Goal: Check status: Check status

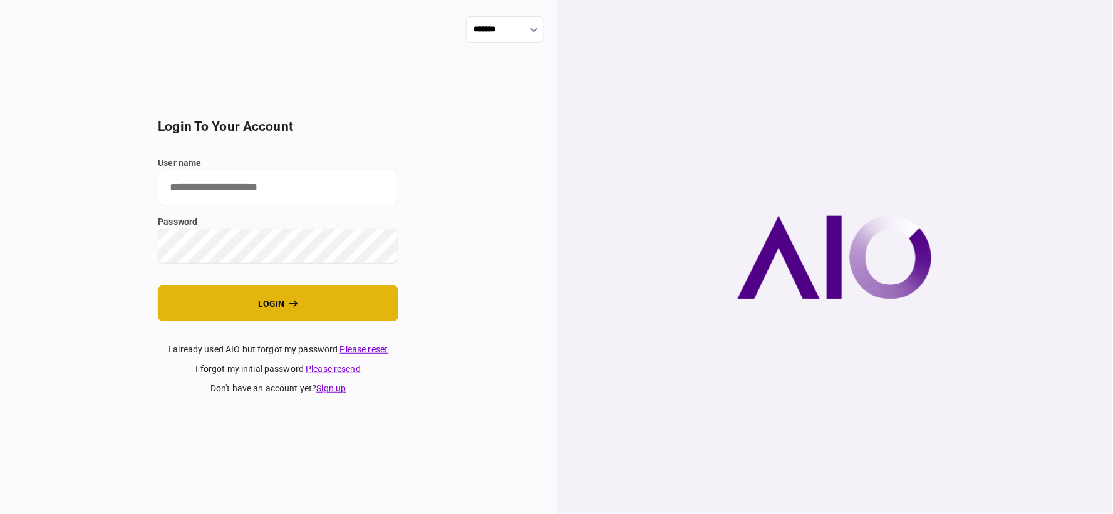
type input "*******"
click at [319, 292] on button "login" at bounding box center [278, 303] width 240 height 36
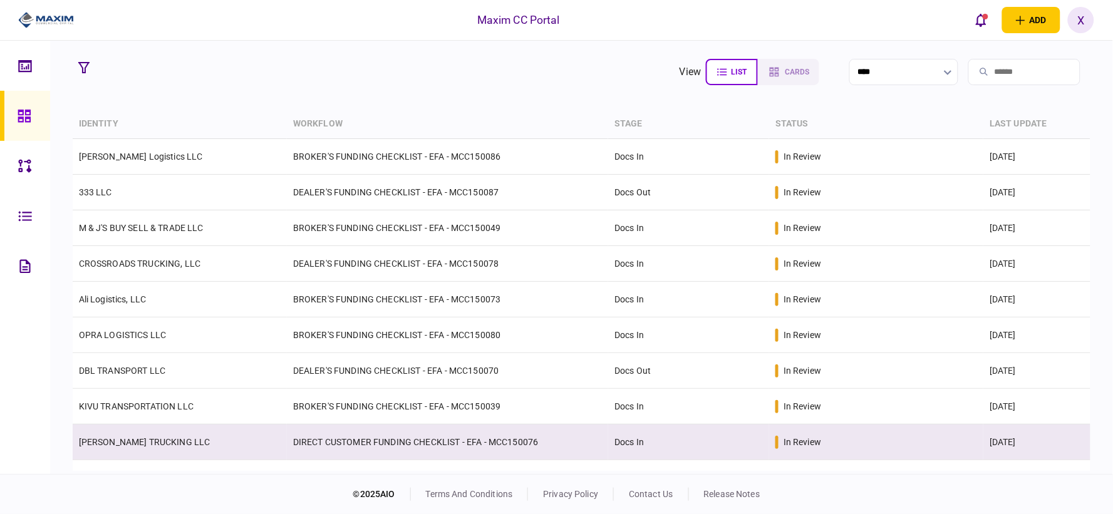
click at [130, 435] on td "[PERSON_NAME] TRUCKING LLC" at bounding box center [180, 442] width 214 height 36
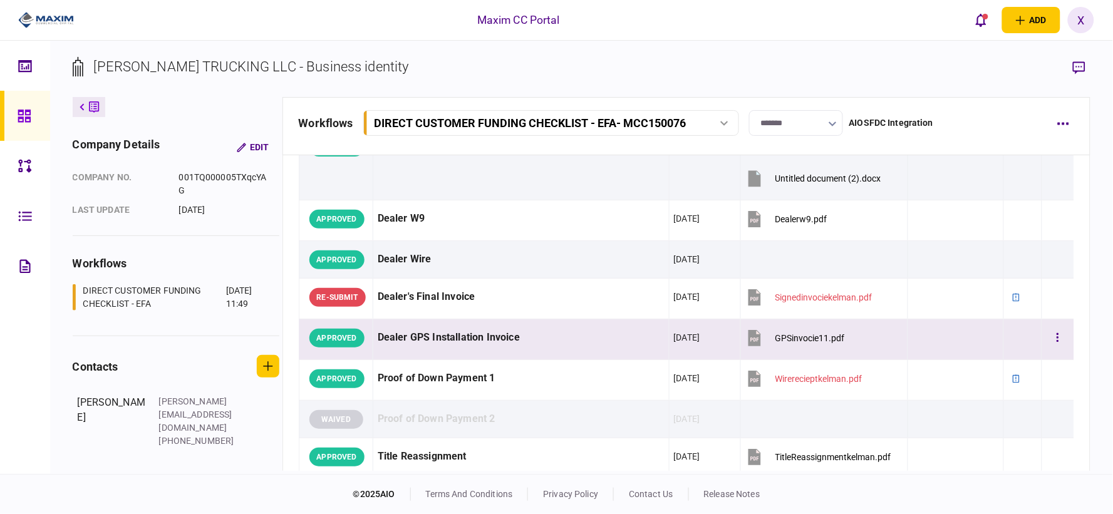
scroll to position [1113, 0]
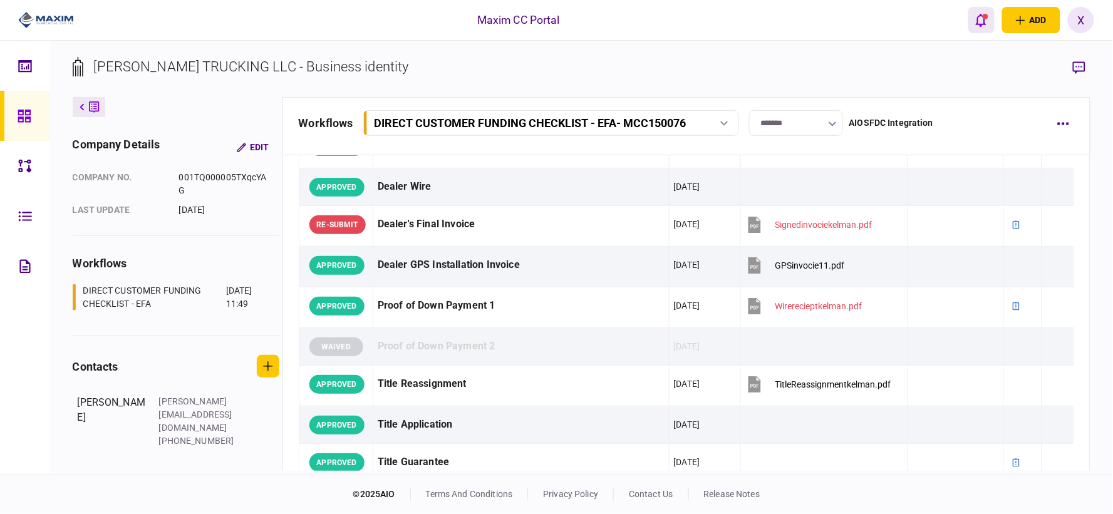
click at [977, 16] on icon "open notifications list" at bounding box center [980, 20] width 11 height 14
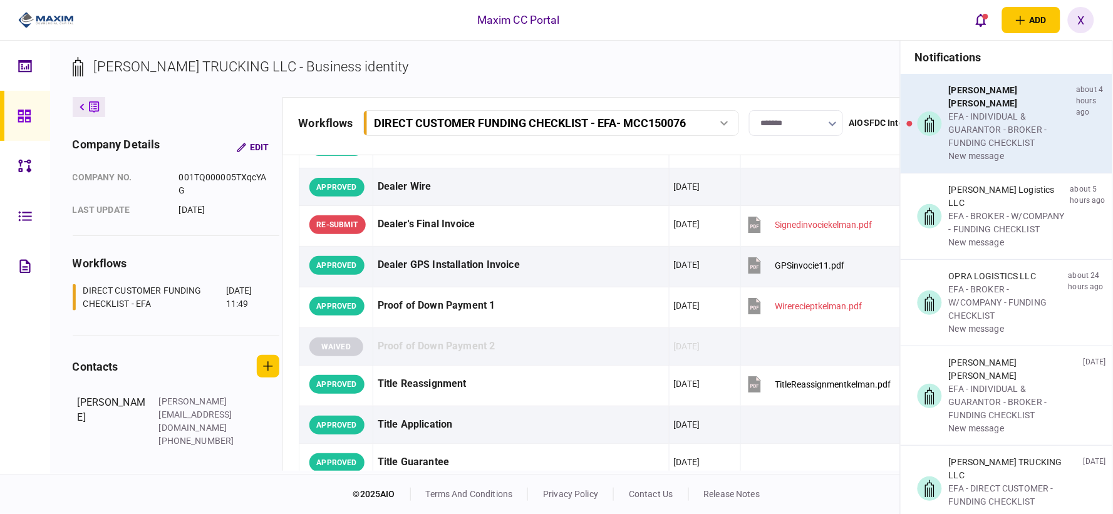
click at [982, 93] on div "[PERSON_NAME] [PERSON_NAME]" at bounding box center [1010, 97] width 123 height 26
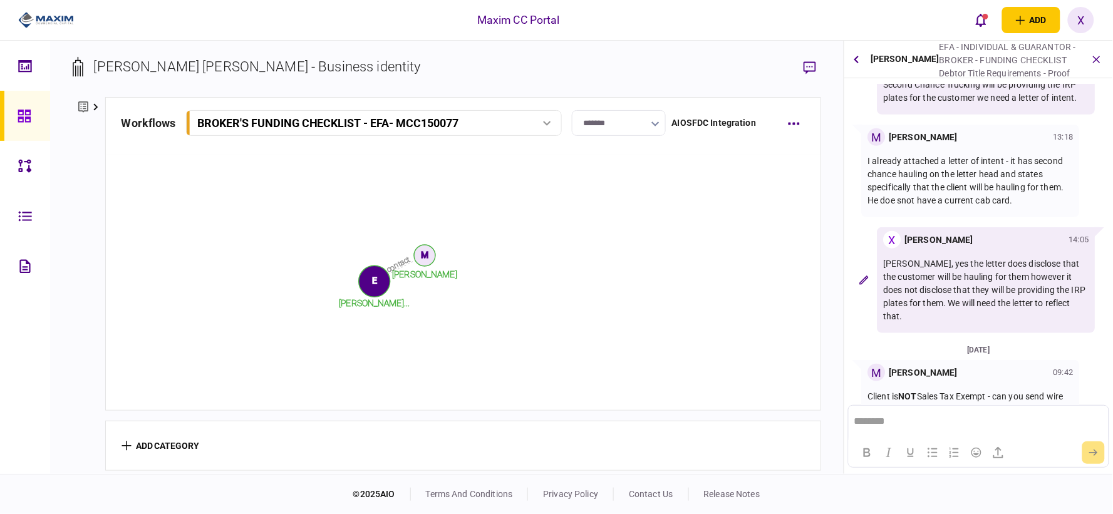
scroll to position [292, 0]
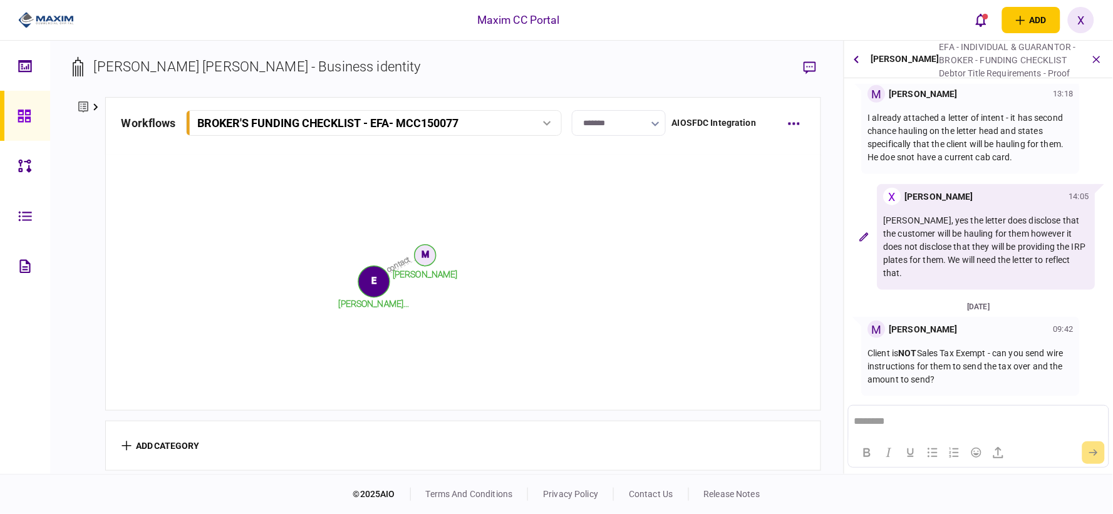
drag, startPoint x: 942, startPoint y: 376, endPoint x: 905, endPoint y: 352, distance: 44.5
click at [905, 352] on p "Client is NOT Sales Tax Exempt - can you send wire instructions for them to sen…" at bounding box center [970, 366] width 205 height 39
click at [885, 347] on p "Client is NOT Sales Tax Exempt - can you send wire instructions for them to sen…" at bounding box center [970, 366] width 205 height 39
click at [1098, 57] on icon "button" at bounding box center [1096, 59] width 14 height 14
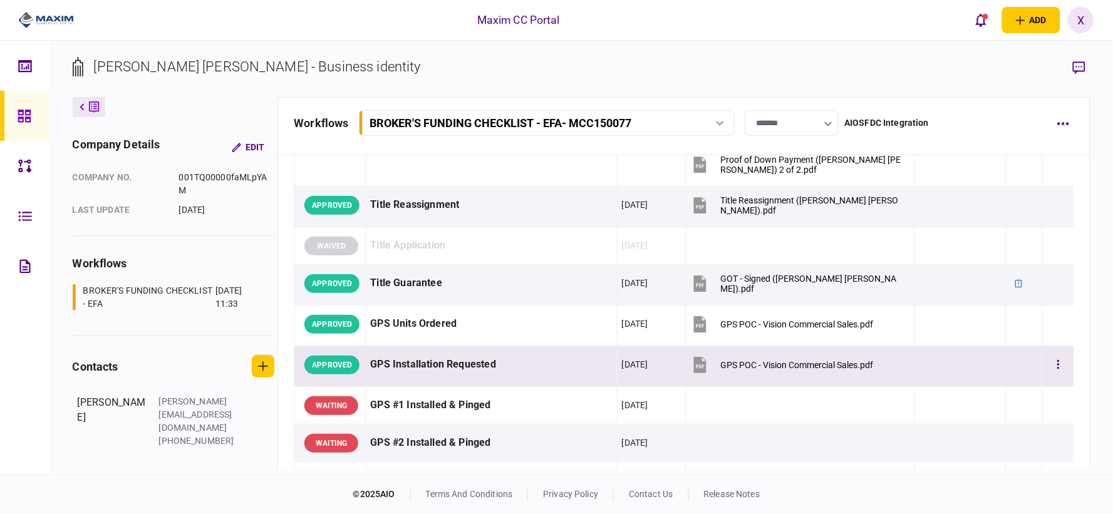
scroll to position [831, 0]
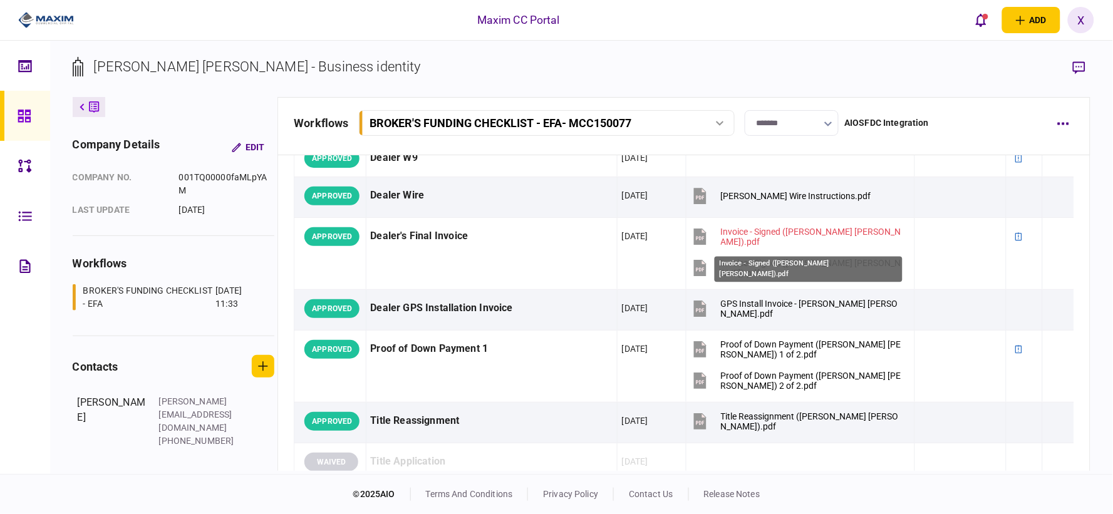
click at [722, 268] on div "Invoice - Signed (Eduardo Alexis Salvador Bonilla).pdf" at bounding box center [808, 270] width 188 height 26
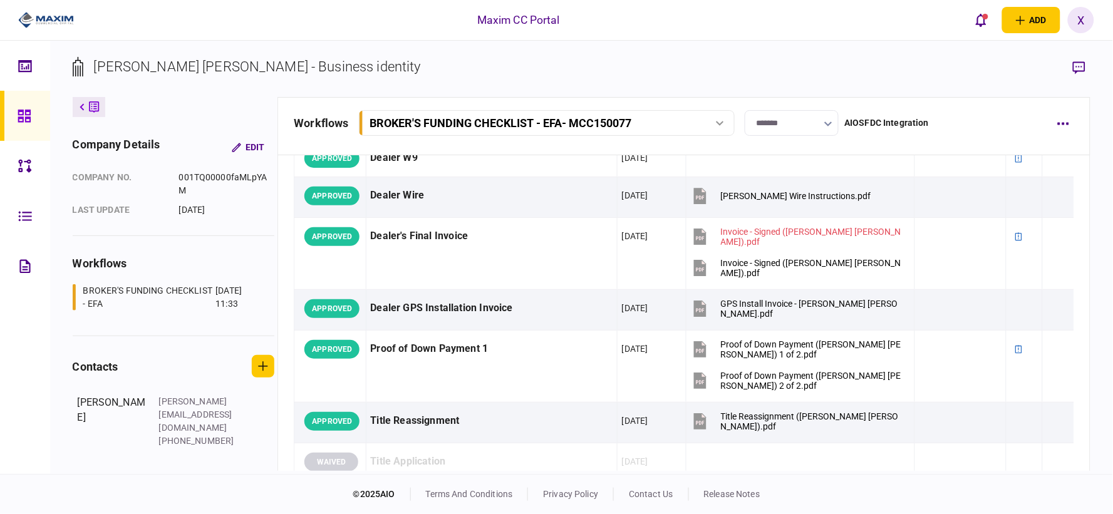
click at [192, 90] on div "EDUARDO ALEXIS BONILLA SALVADOR - Business identity" at bounding box center [247, 76] width 348 height 41
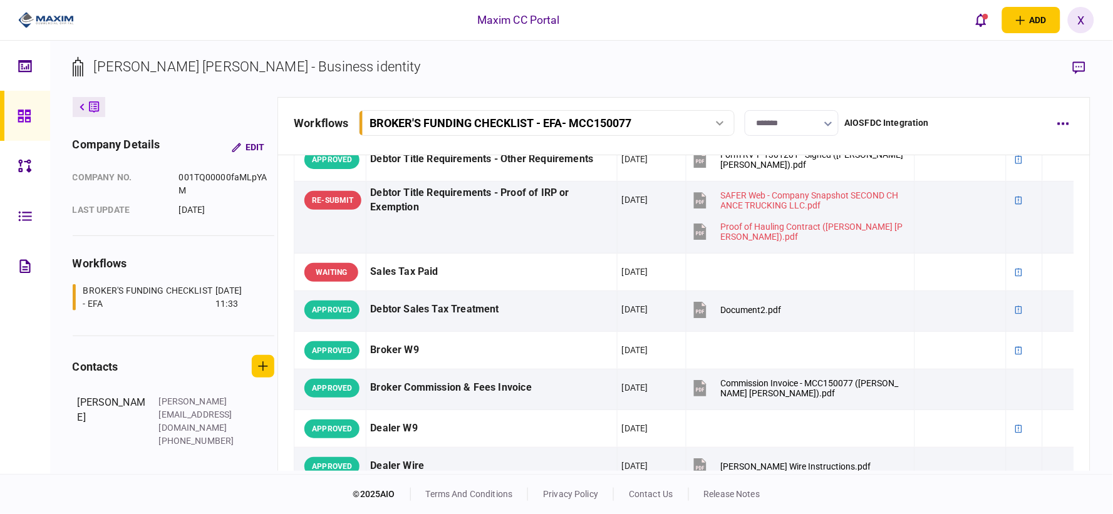
scroll to position [553, 0]
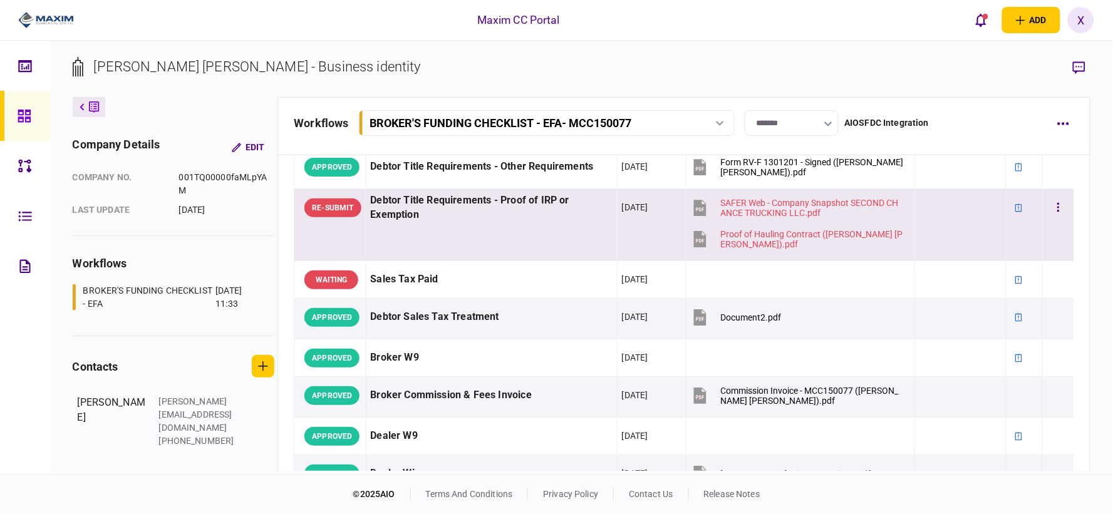
click at [463, 224] on td "Debtor Title Requirements - Proof of IRP or Exemption" at bounding box center [491, 225] width 251 height 72
click at [963, 227] on div at bounding box center [960, 239] width 82 height 28
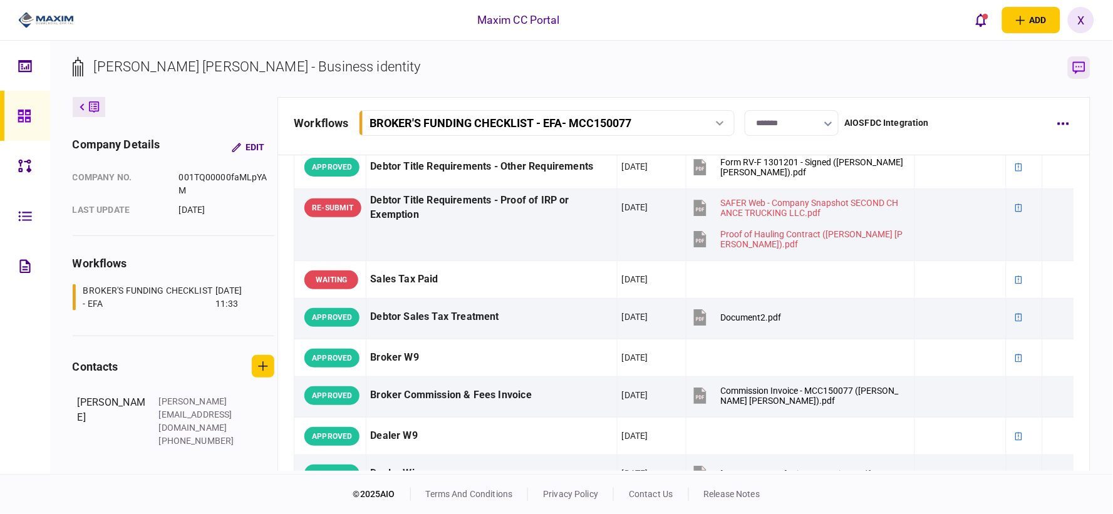
click at [1086, 59] on button "button" at bounding box center [1078, 67] width 23 height 23
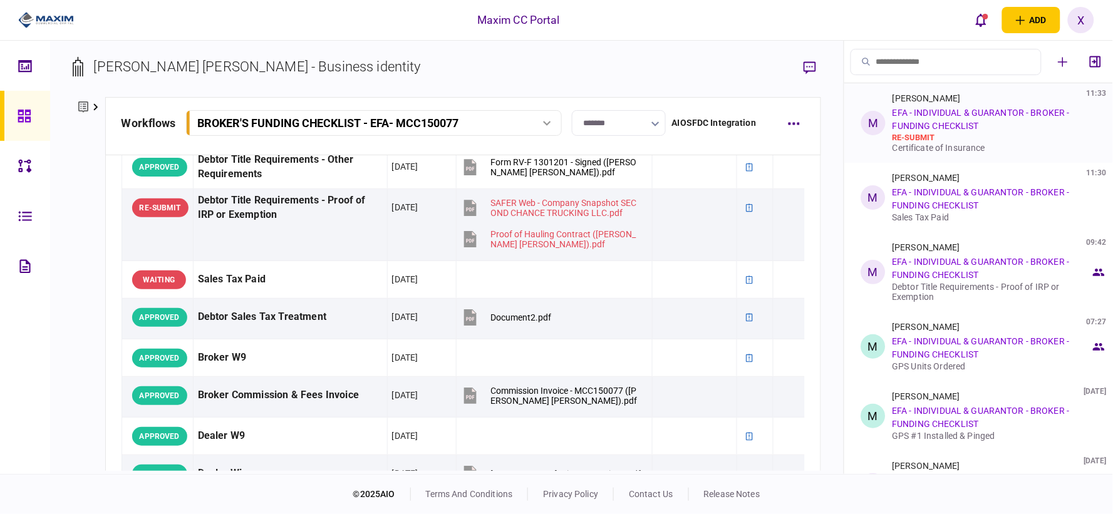
click at [980, 126] on div "Michael Giancanelli 11:33 EFA - INDIVIDUAL & GUARANTOR - BROKER - FUNDING CHECK…" at bounding box center [991, 122] width 198 height 59
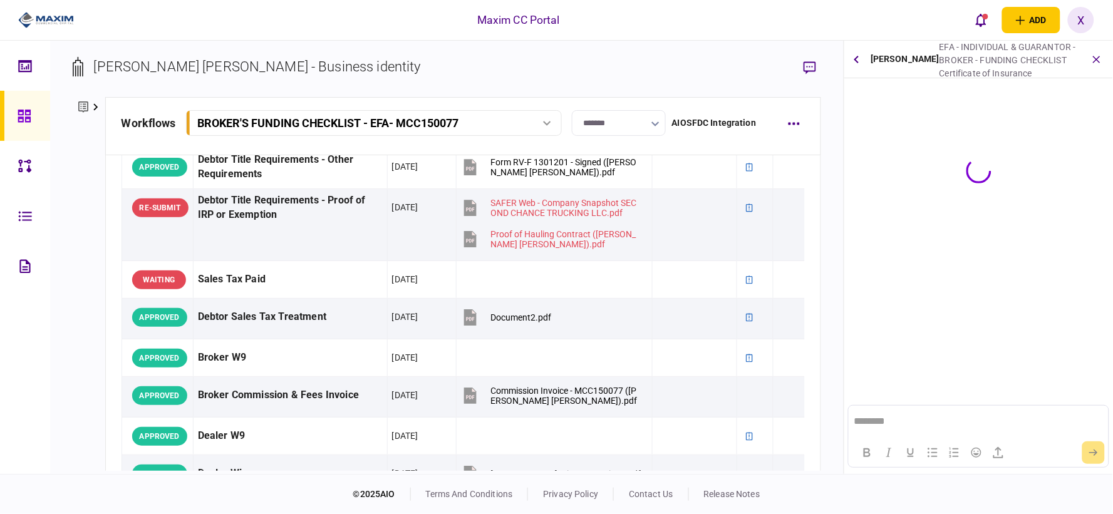
scroll to position [0, 0]
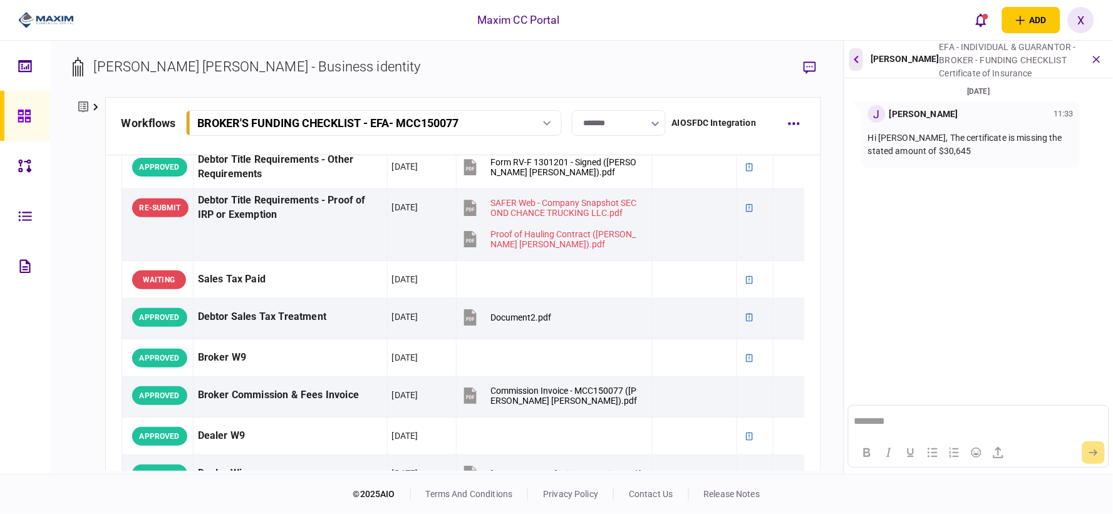
click at [860, 51] on button "button" at bounding box center [856, 59] width 14 height 23
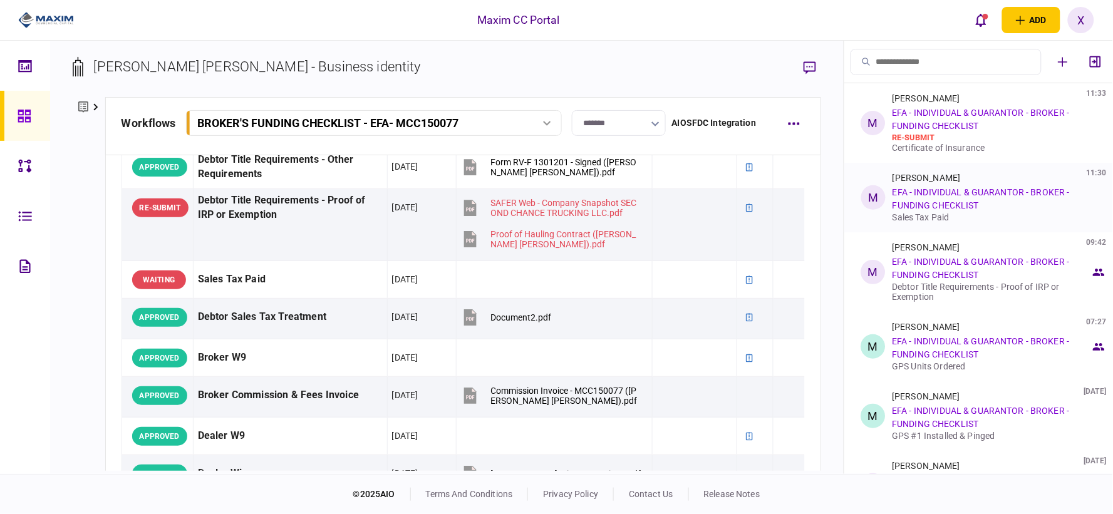
click at [972, 197] on div "Michael Giancanelli 11:30 EFA - INDIVIDUAL & GUARANTOR - BROKER - FUNDING CHECK…" at bounding box center [991, 197] width 198 height 49
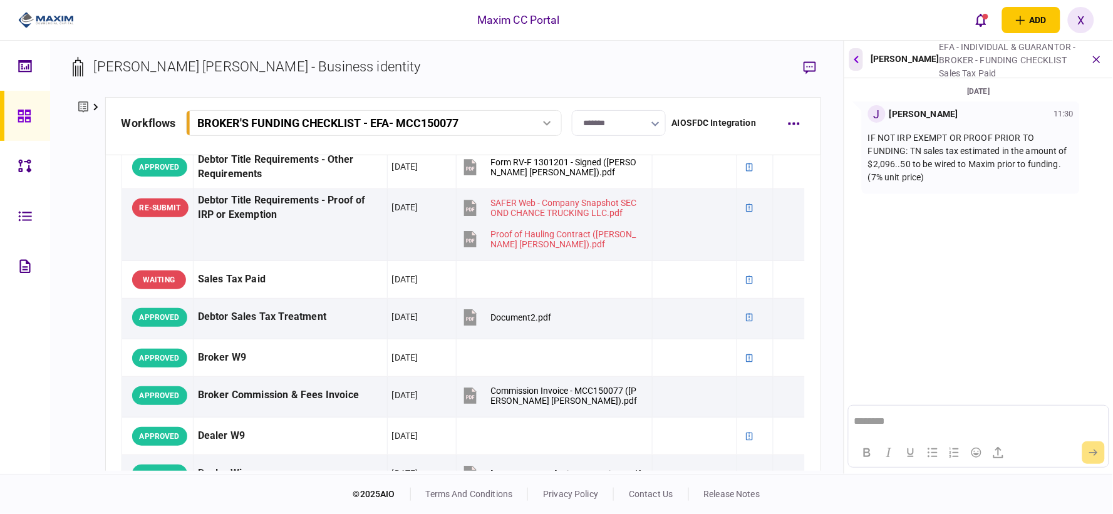
click at [850, 55] on button "button" at bounding box center [856, 59] width 14 height 23
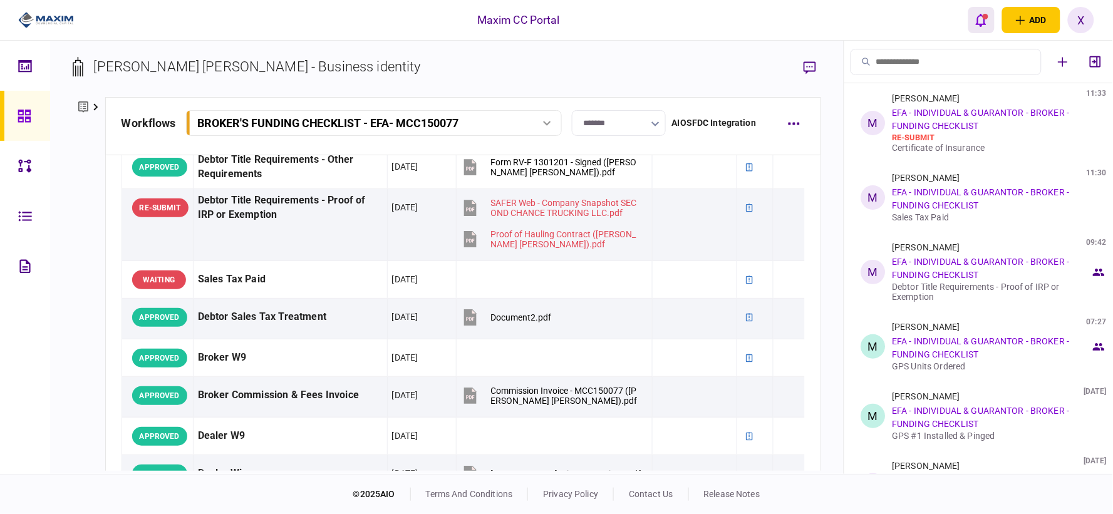
click at [984, 24] on icon "open notifications list" at bounding box center [980, 20] width 11 height 13
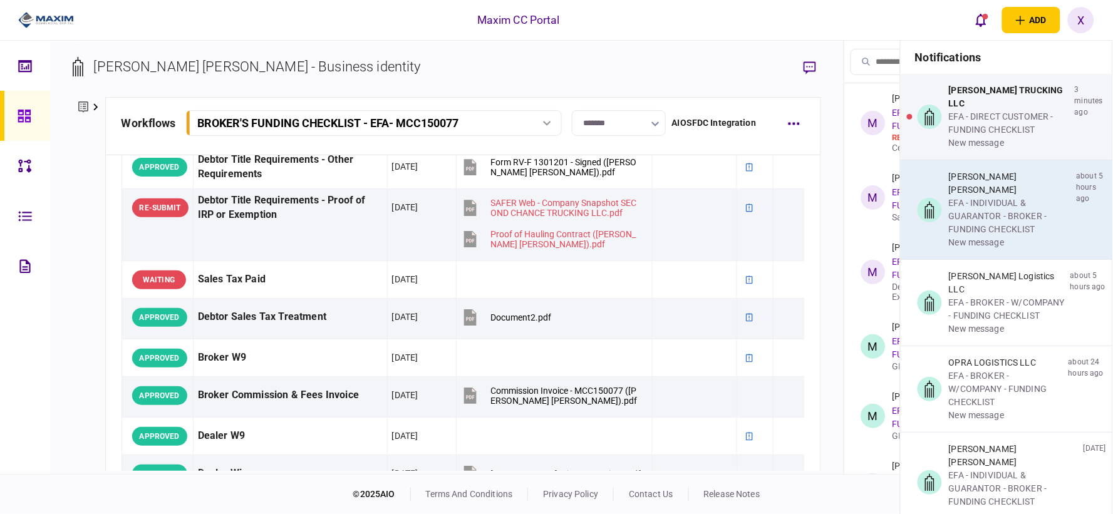
click at [1000, 170] on div "[PERSON_NAME] [PERSON_NAME]" at bounding box center [1010, 183] width 123 height 26
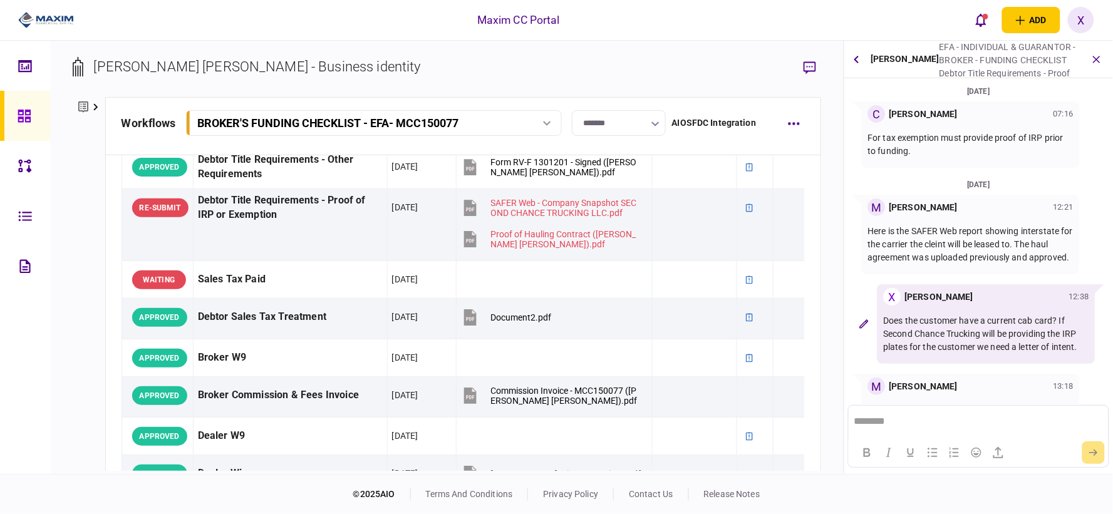
scroll to position [292, 0]
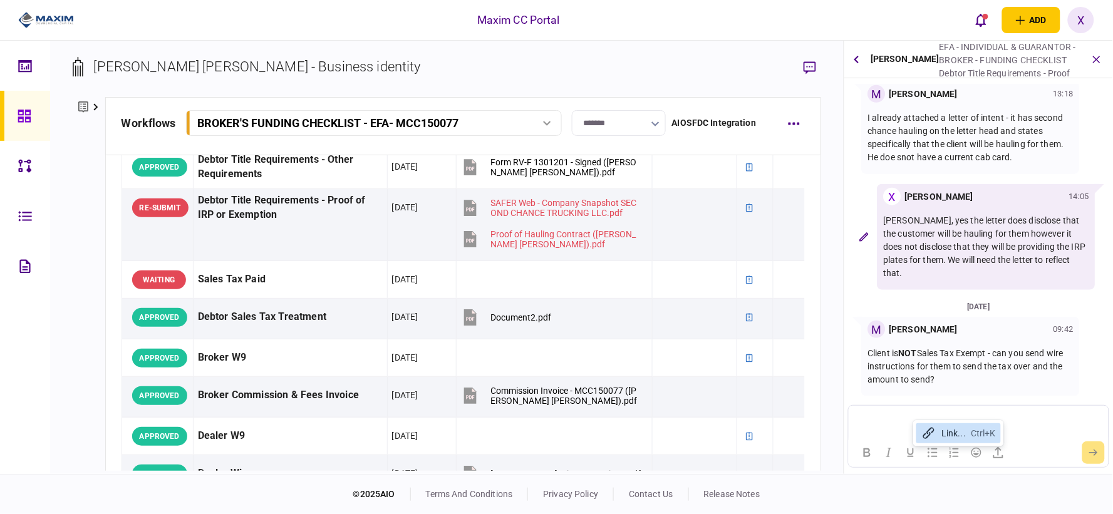
click at [888, 419] on p "Rich Text Area. Press ALT-0 for help." at bounding box center [977, 420] width 248 height 11
paste body "Rich Text Area. Press ALT-0 for help."
click at [1087, 453] on button "submit" at bounding box center [1093, 452] width 23 height 23
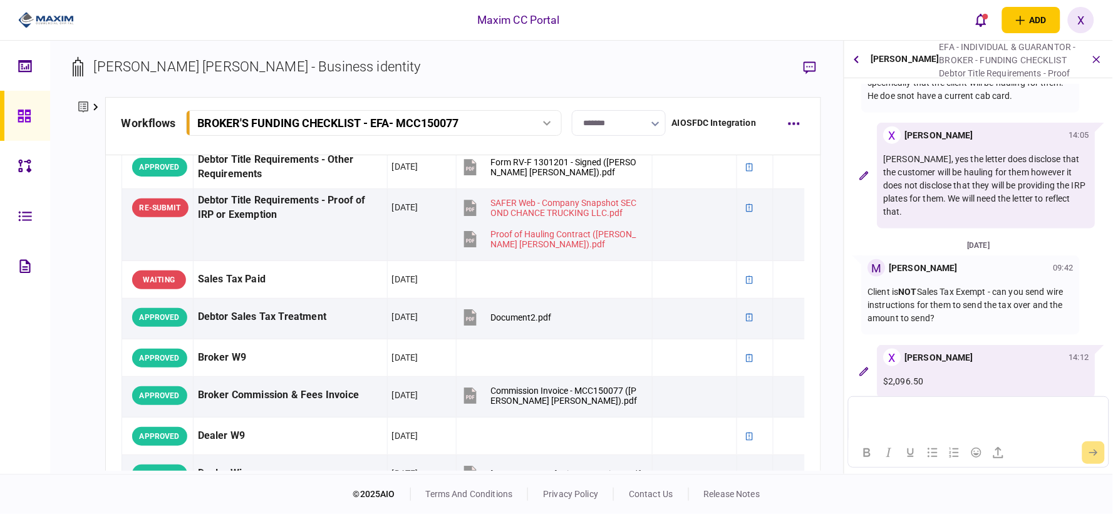
scroll to position [356, 0]
click at [999, 448] on icon "button" at bounding box center [998, 452] width 10 height 11
click at [1094, 455] on div at bounding box center [977, 452] width 259 height 24
click at [1093, 458] on div at bounding box center [977, 452] width 259 height 24
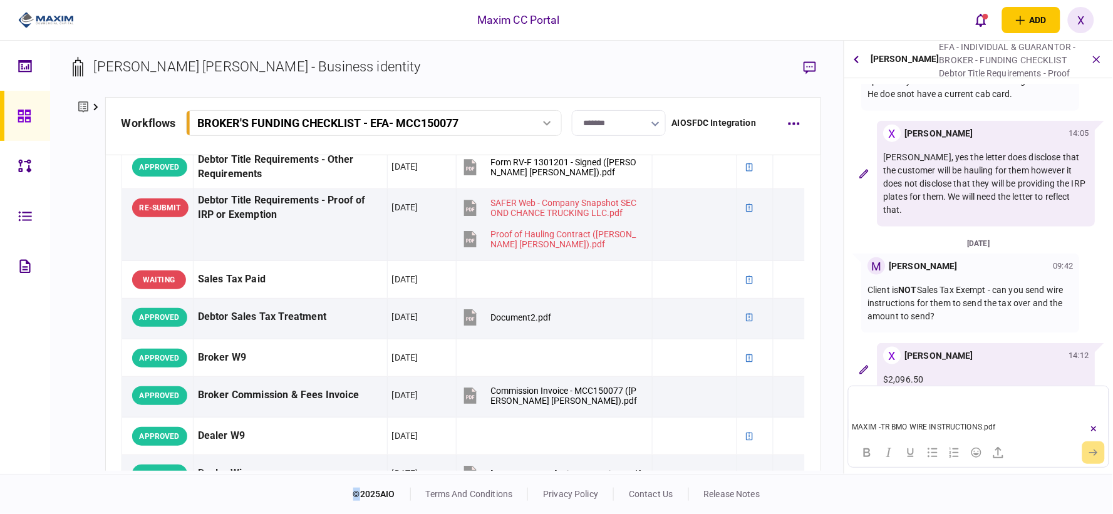
click at [1093, 458] on div at bounding box center [977, 452] width 259 height 24
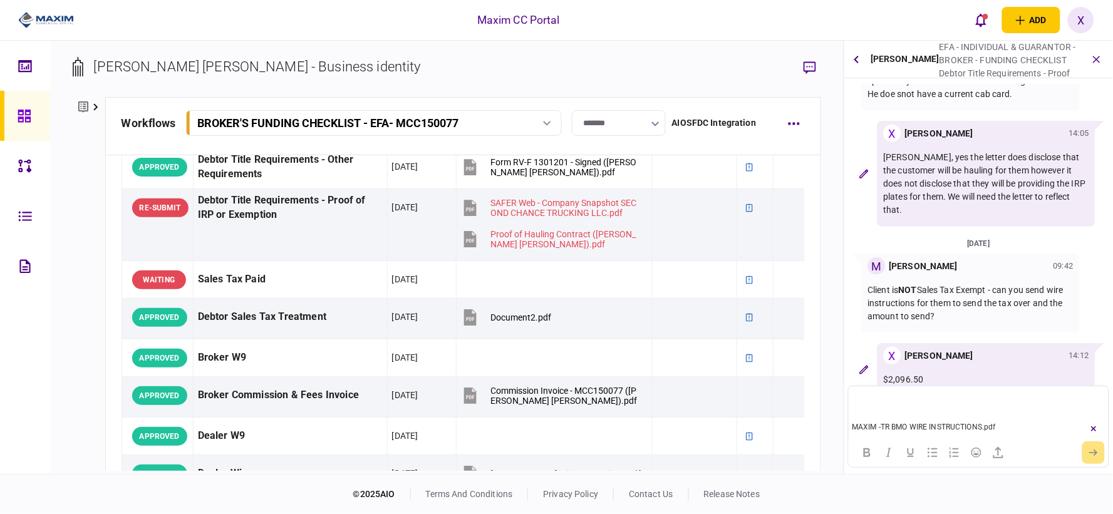
click at [1093, 455] on div at bounding box center [977, 452] width 259 height 24
click at [1091, 455] on div at bounding box center [977, 452] width 259 height 24
click at [1089, 454] on div at bounding box center [977, 452] width 259 height 24
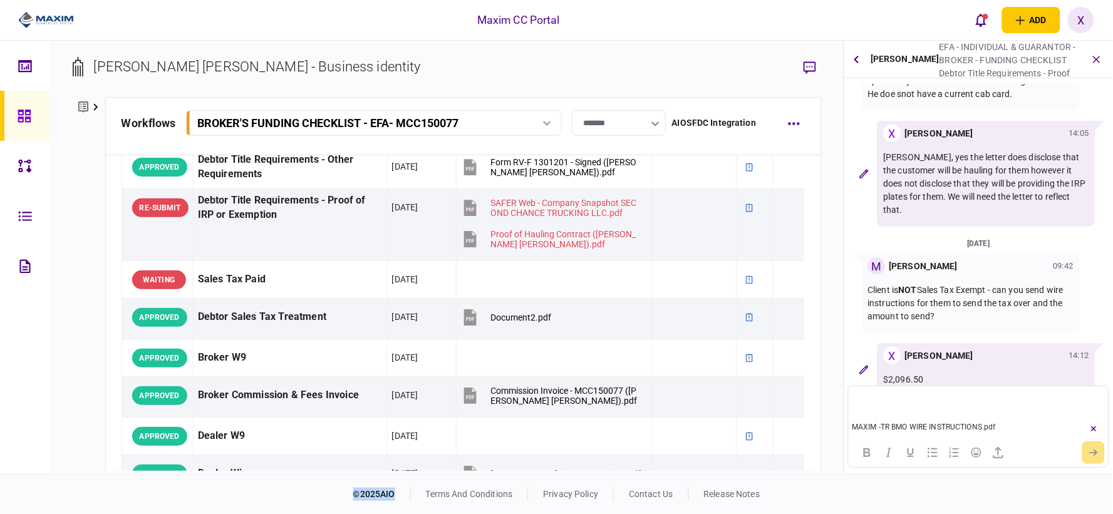
click at [1089, 454] on div at bounding box center [977, 452] width 259 height 24
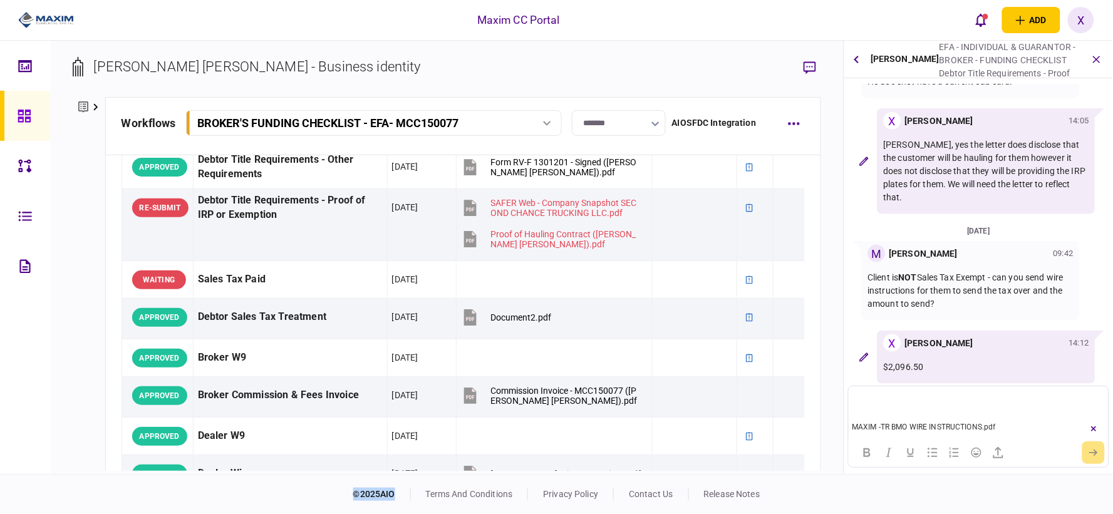
scroll to position [376, 0]
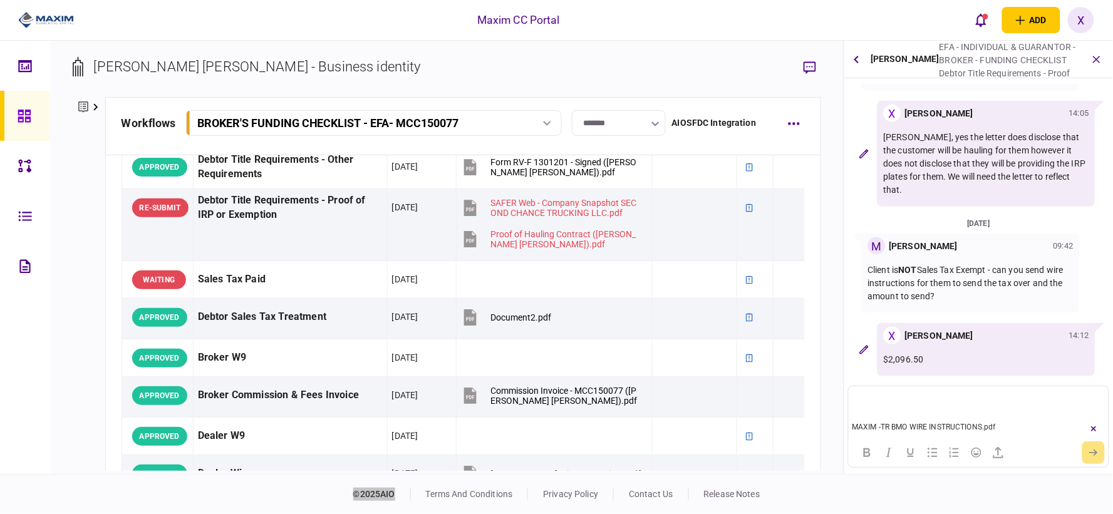
click at [967, 398] on p "Rich Text Area. Press ALT-0 for help." at bounding box center [977, 401] width 248 height 11
click at [987, 423] on div "MAXIM -TR BMO WIRE INSTRUCTIONS.pdf" at bounding box center [958, 426] width 220 height 15
click at [1093, 429] on icon "button" at bounding box center [1094, 428] width 6 height 5
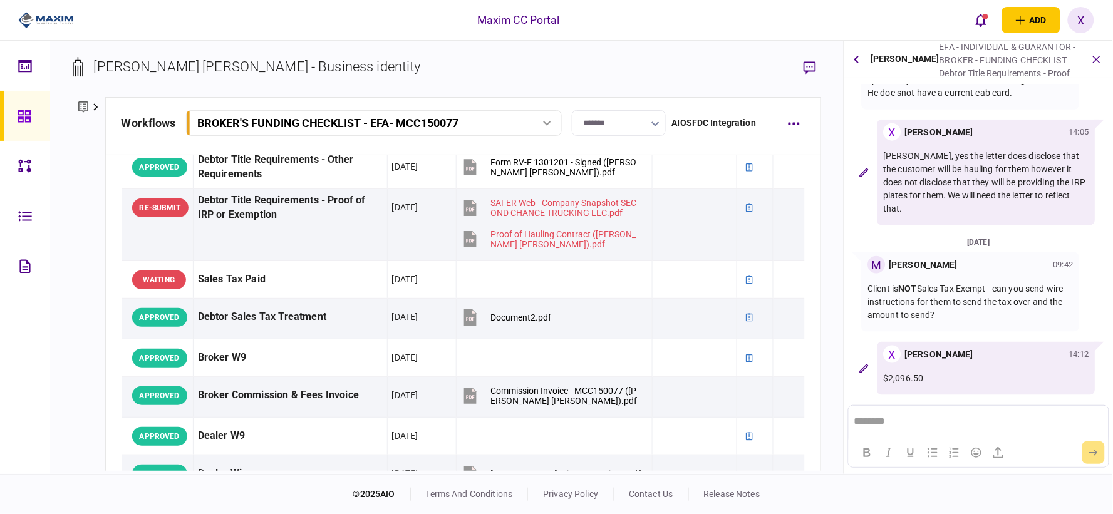
scroll to position [356, 0]
click at [994, 451] on icon "button" at bounding box center [997, 452] width 15 height 15
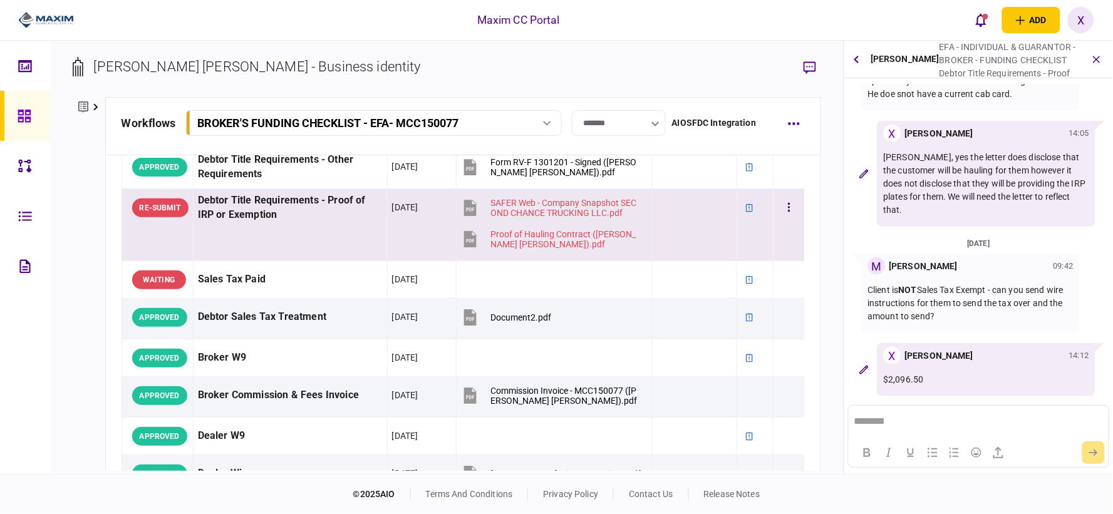
scroll to position [376, 0]
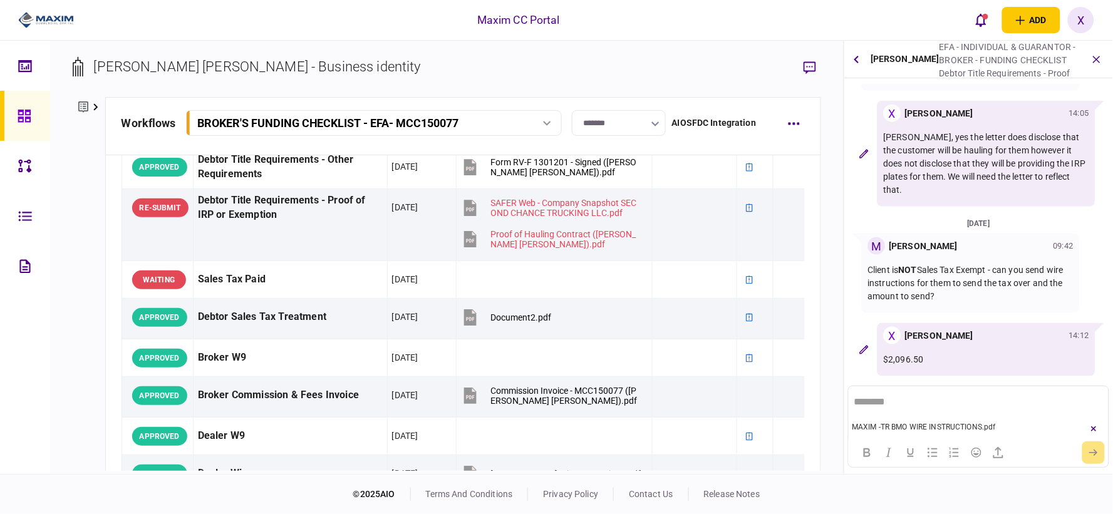
click at [1098, 447] on div at bounding box center [977, 452] width 259 height 24
click at [1049, 421] on div "MAXIM -TR BMO WIRE INSTRUCTIONS.pdf" at bounding box center [958, 426] width 220 height 15
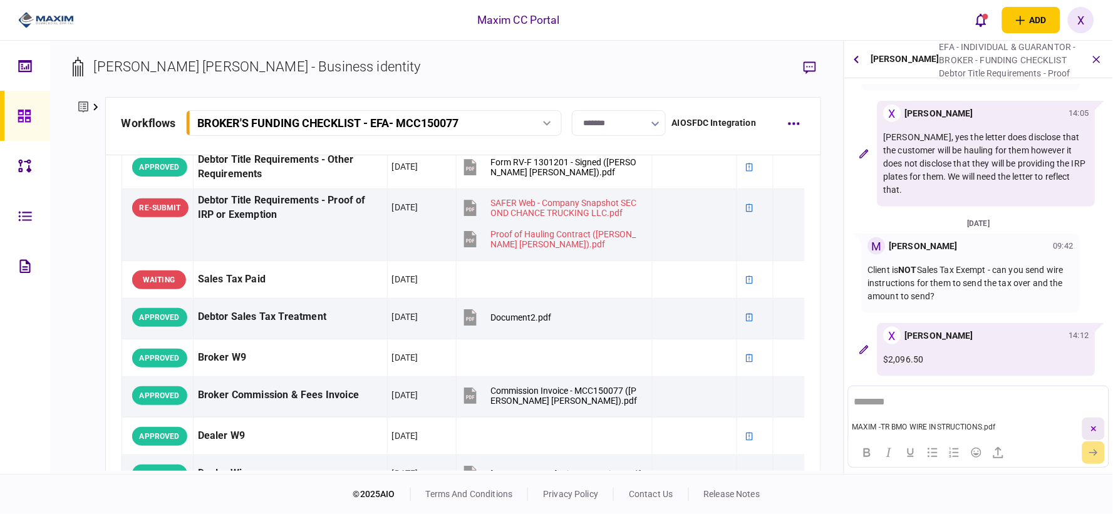
click at [1087, 430] on button "button" at bounding box center [1093, 429] width 23 height 23
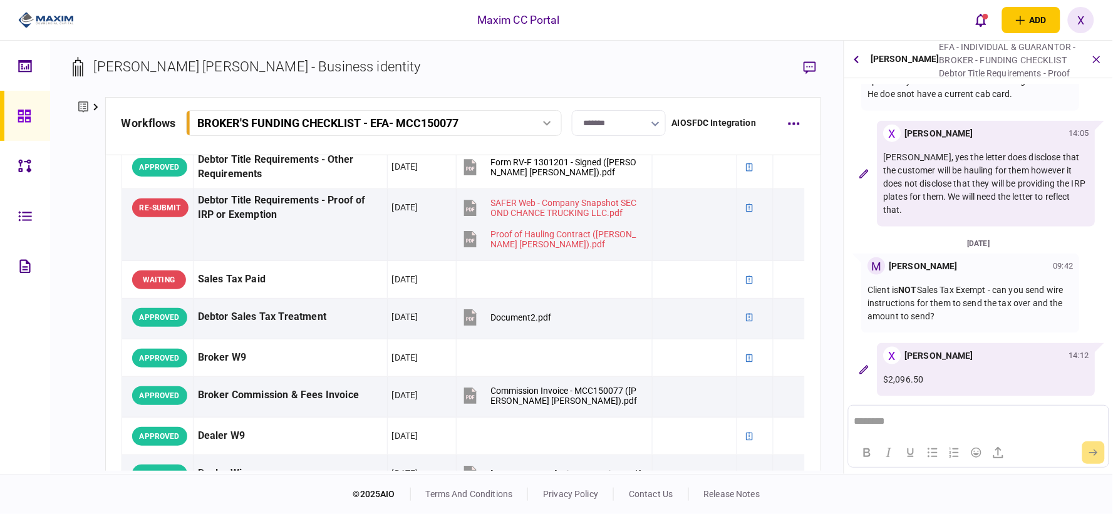
scroll to position [274, 0]
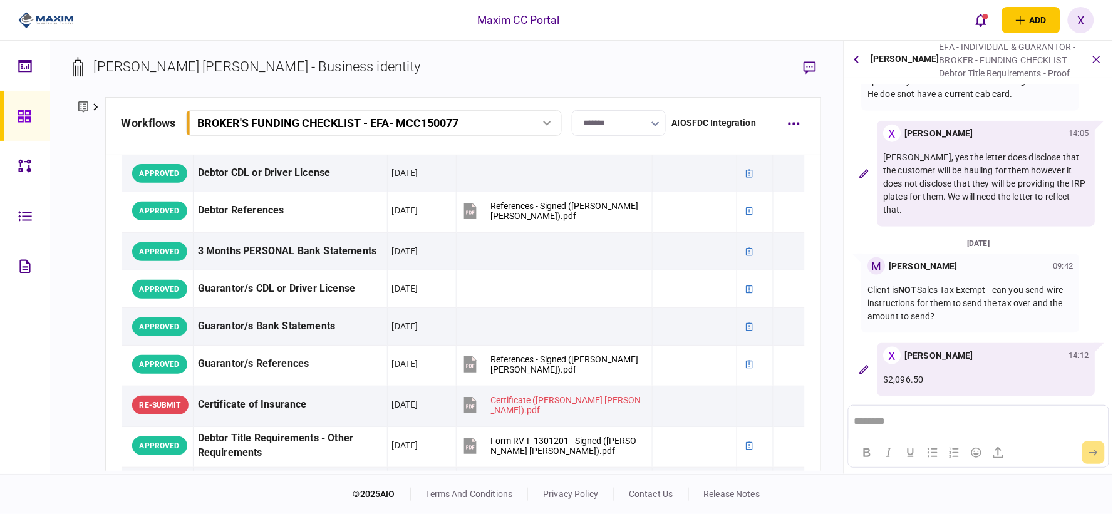
click at [13, 120] on link at bounding box center [25, 116] width 50 height 50
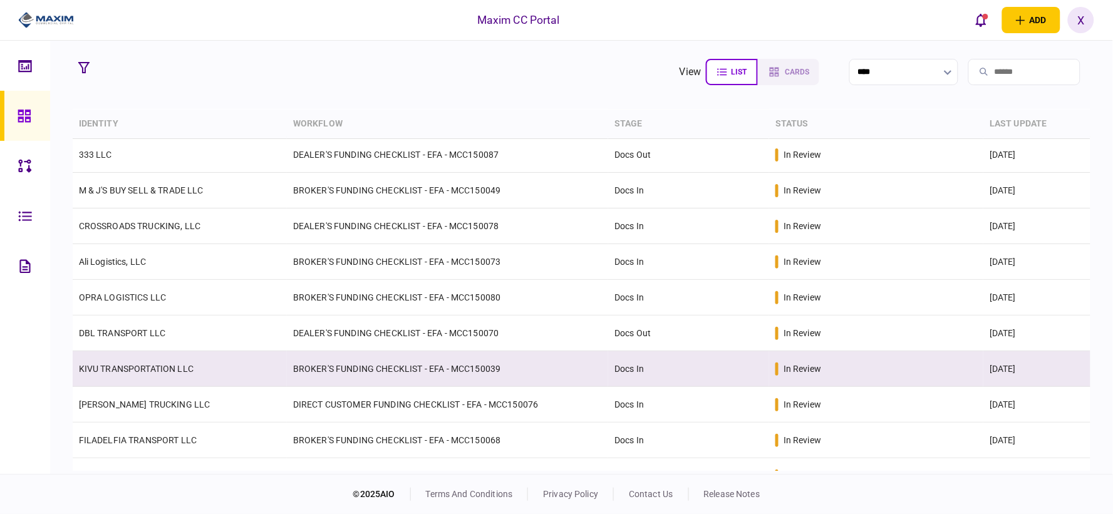
scroll to position [69, 0]
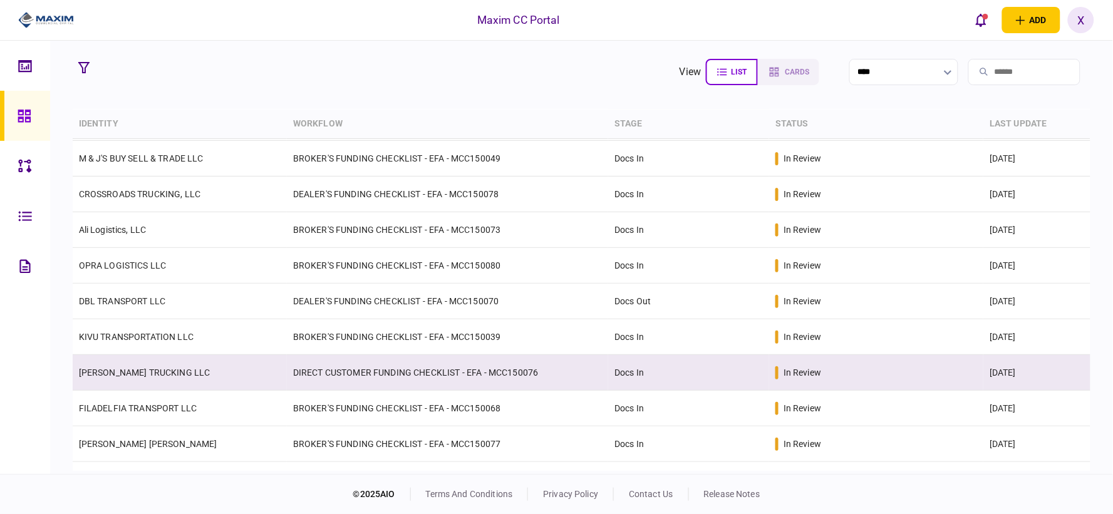
click at [125, 359] on td "[PERSON_NAME] TRUCKING LLC" at bounding box center [180, 373] width 214 height 36
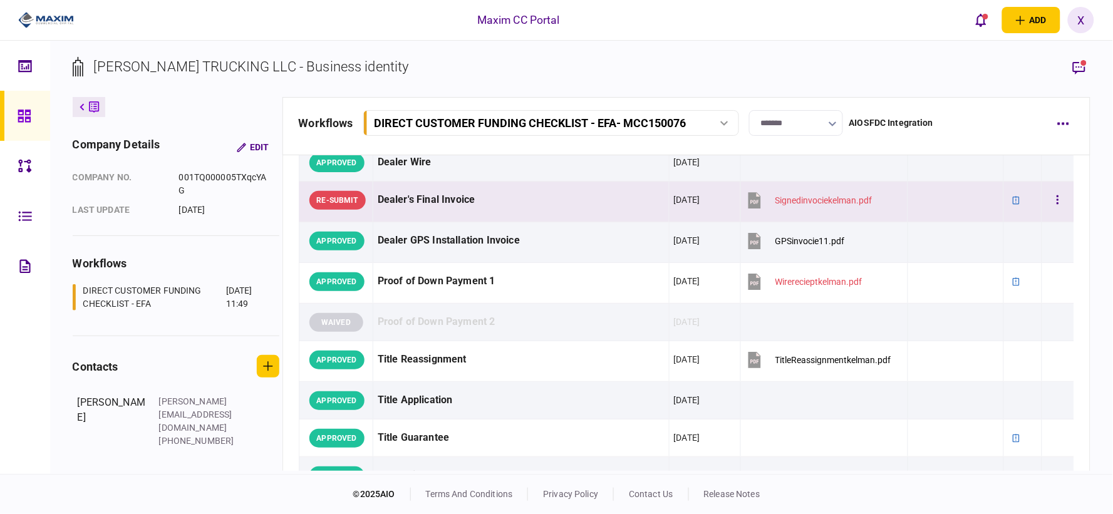
scroll to position [1113, 0]
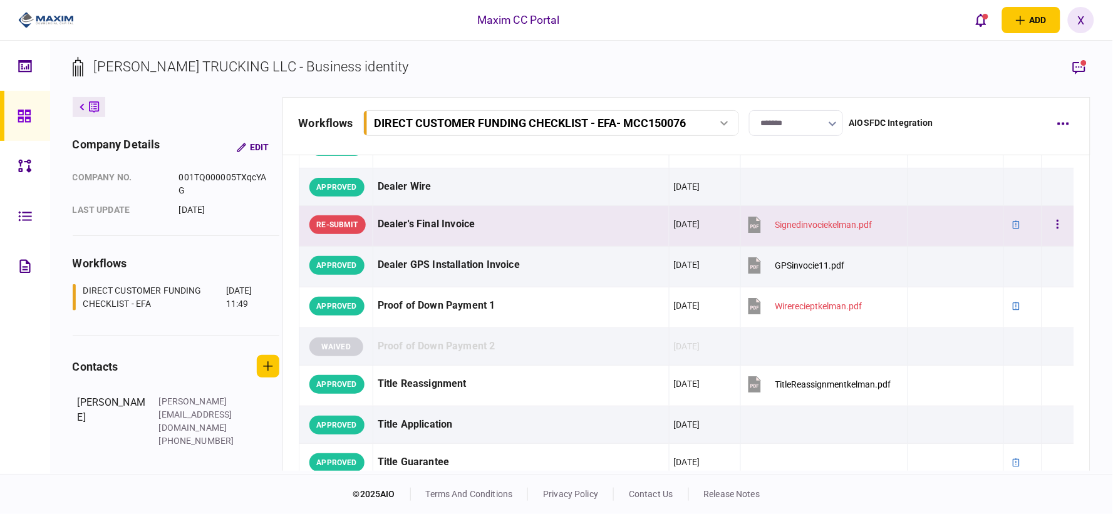
click at [418, 239] on div "Dealer's Final Invoice" at bounding box center [521, 224] width 287 height 28
click at [1074, 70] on icon "button" at bounding box center [1078, 67] width 15 height 15
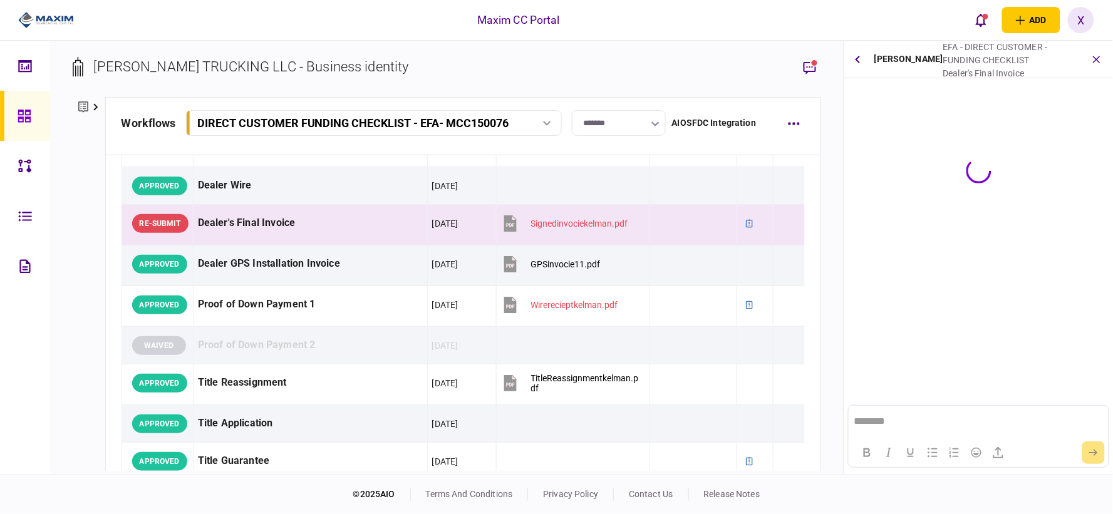
scroll to position [0, 0]
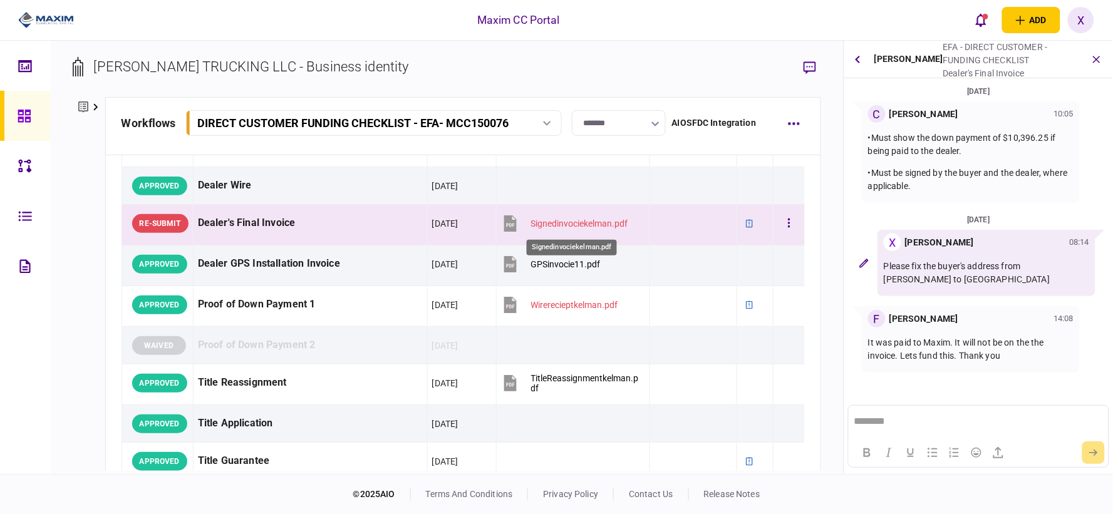
click at [571, 225] on div "Signedinvociekelman.pdf" at bounding box center [579, 224] width 97 height 10
click at [1097, 61] on icon "button" at bounding box center [1096, 59] width 14 height 14
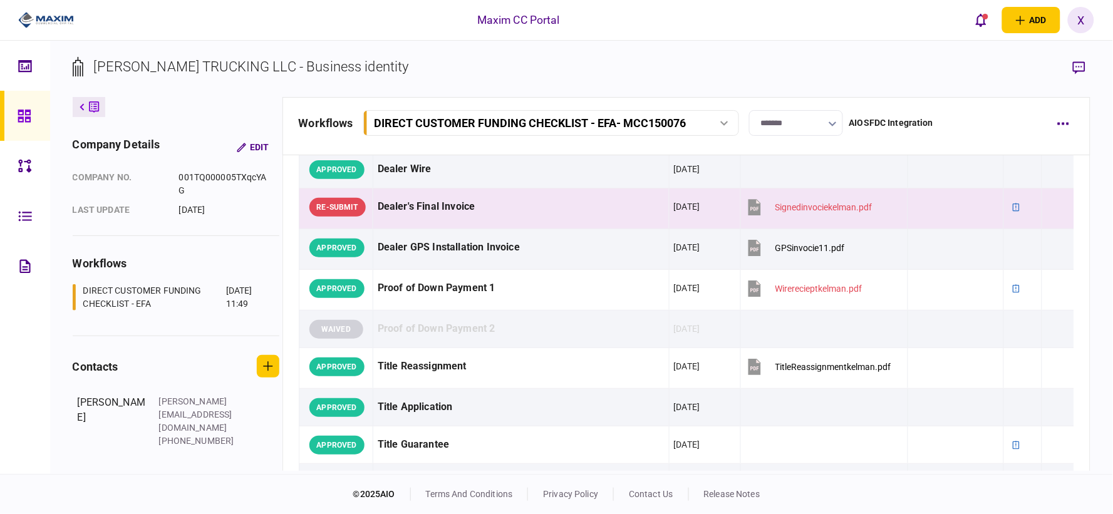
scroll to position [1113, 0]
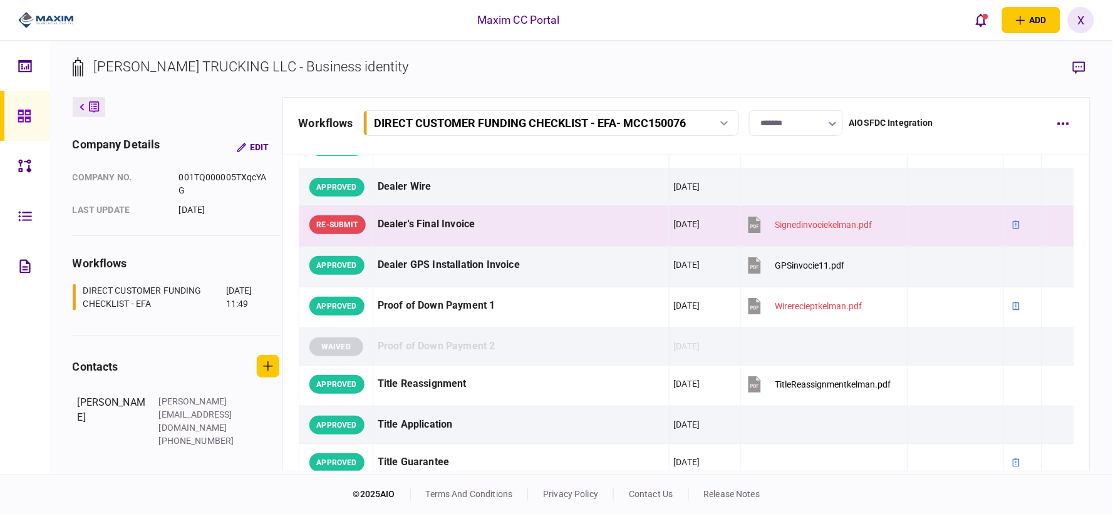
click at [11, 105] on link at bounding box center [25, 116] width 50 height 50
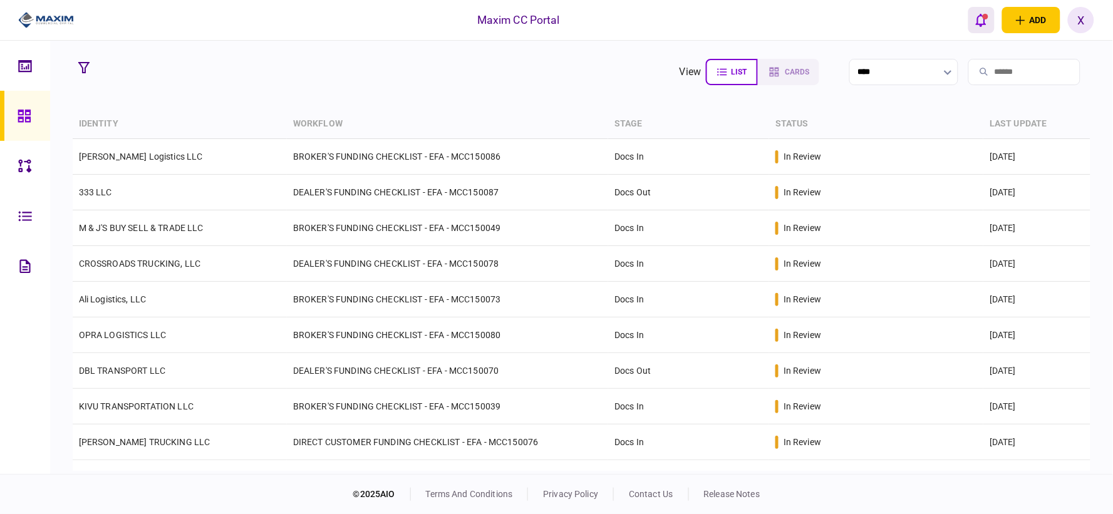
click at [986, 20] on icon "open notifications list" at bounding box center [980, 20] width 11 height 14
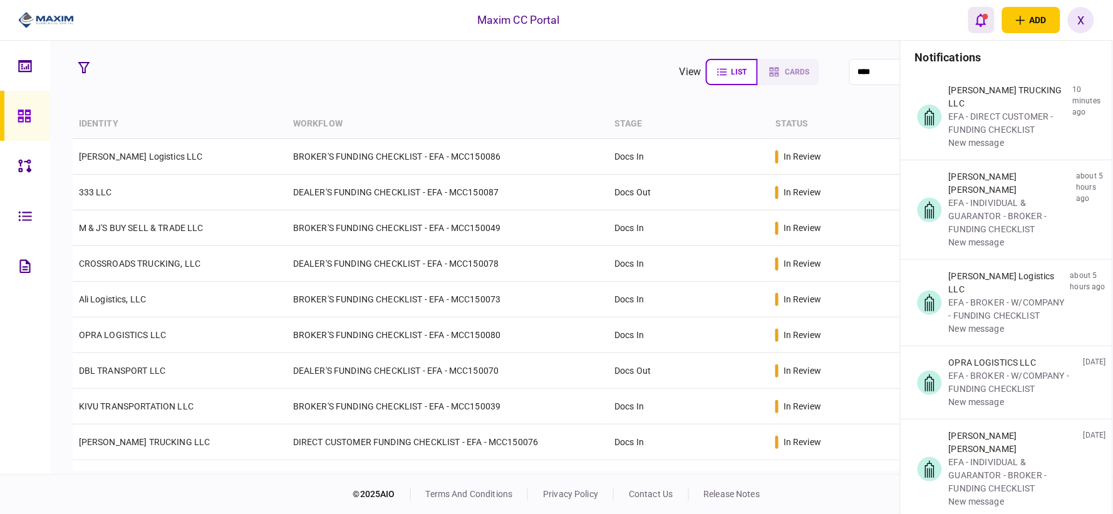
click at [974, 11] on button "open notifications list" at bounding box center [981, 20] width 26 height 26
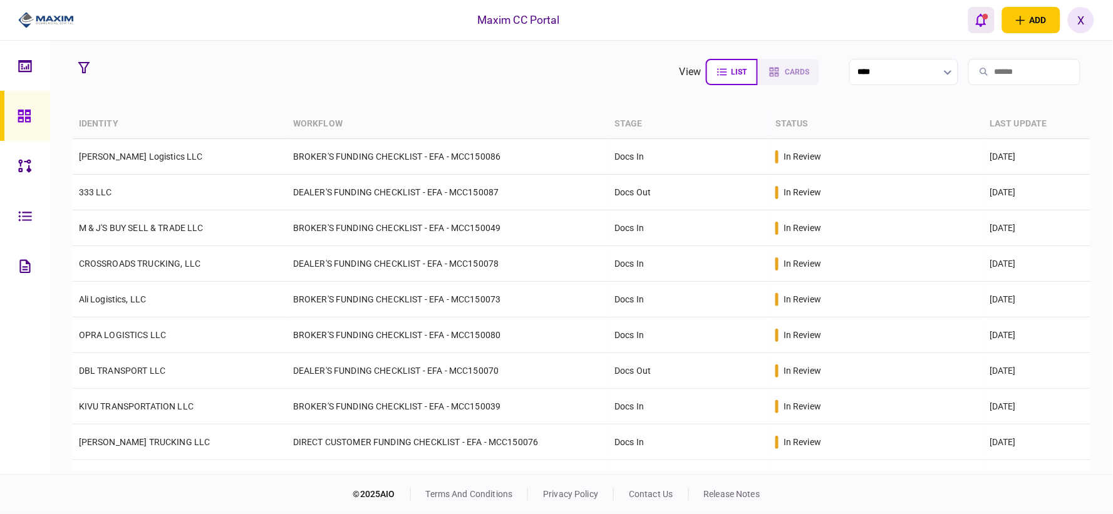
click at [985, 16] on div "open notifications list" at bounding box center [985, 17] width 6 height 6
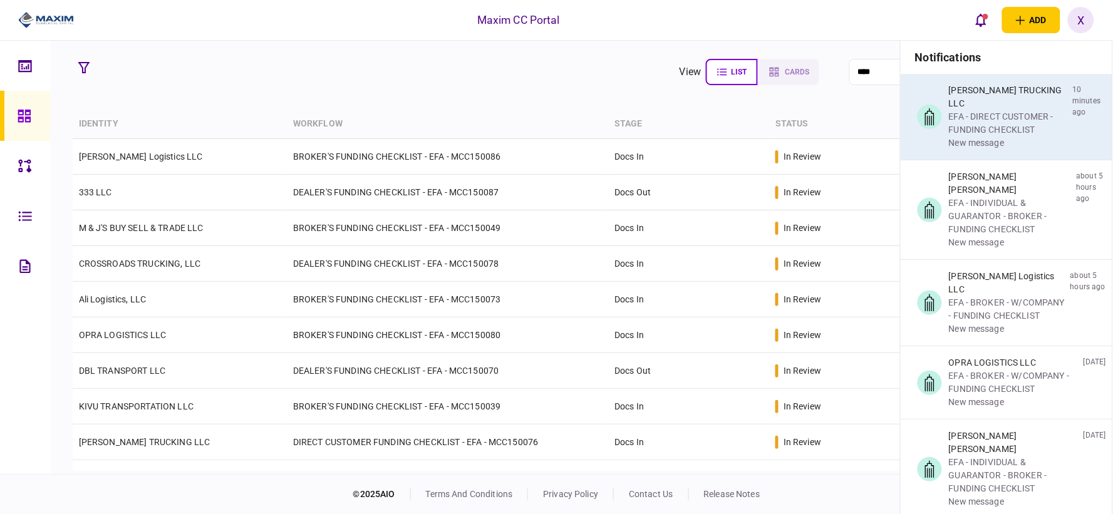
click at [1024, 123] on div "EFA - DIRECT CUSTOMER - FUNDING CHECKLIST" at bounding box center [1008, 123] width 119 height 26
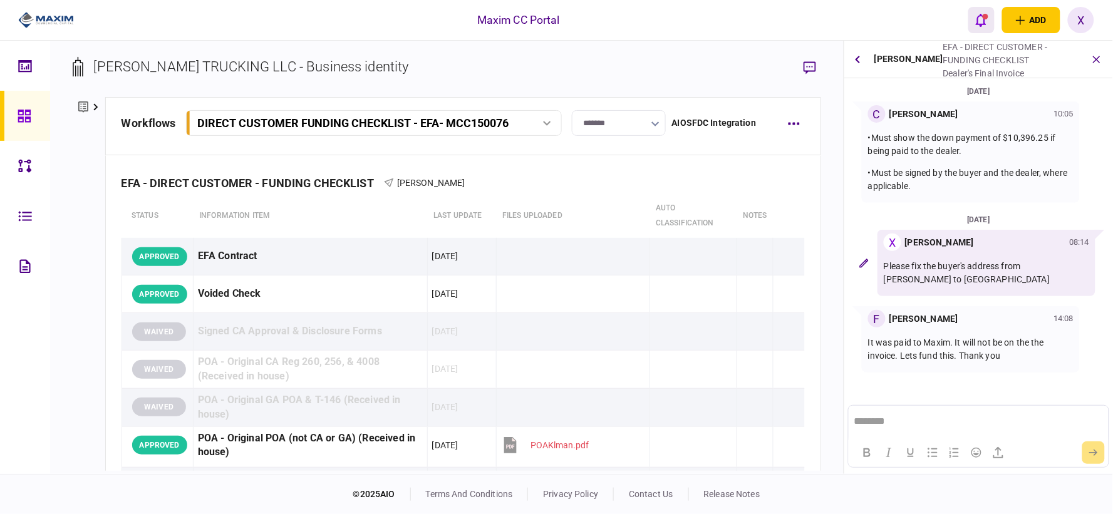
click at [977, 21] on icon "open notifications list" at bounding box center [980, 20] width 11 height 14
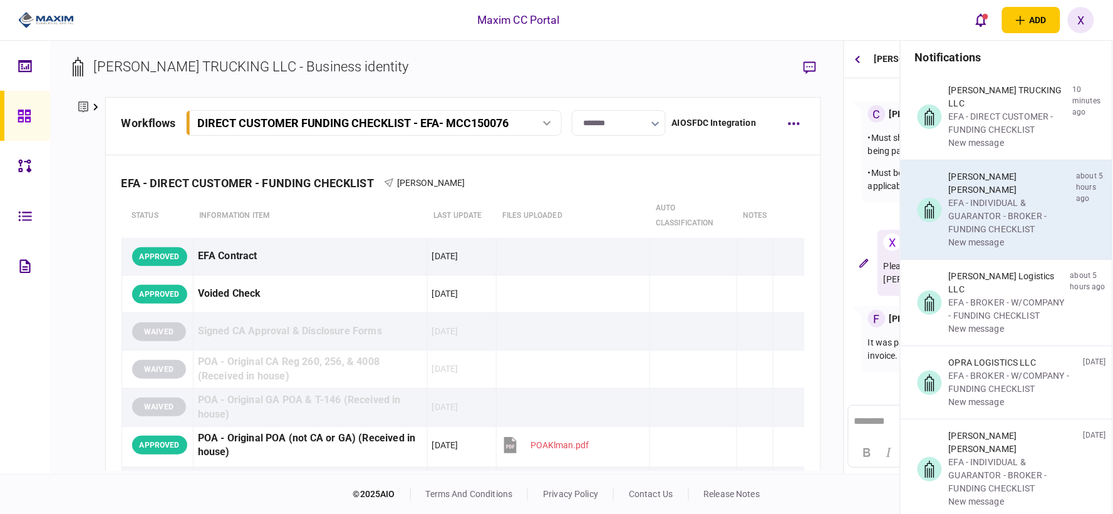
click at [989, 170] on div "[PERSON_NAME] [PERSON_NAME]" at bounding box center [1010, 183] width 123 height 26
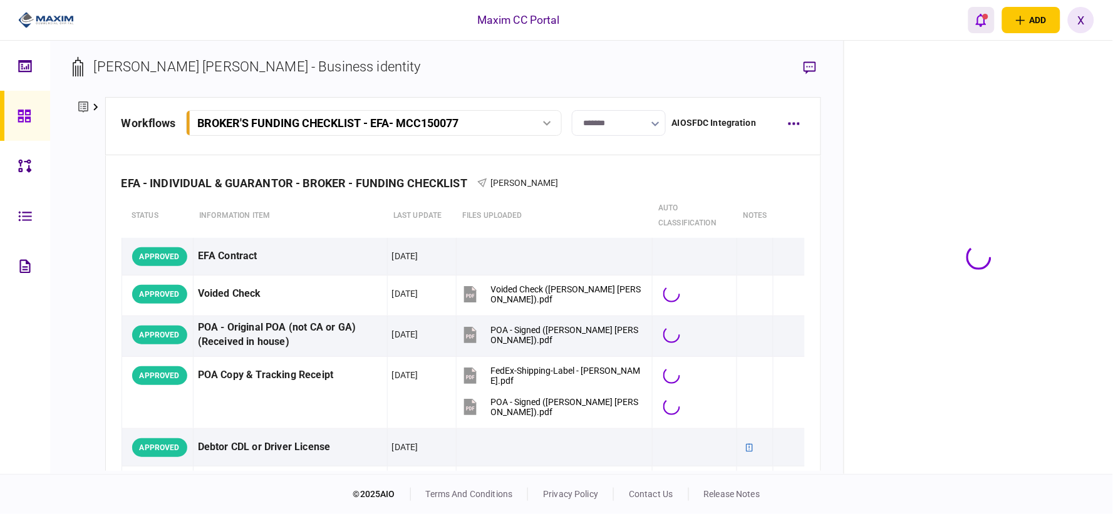
click at [978, 21] on icon "open notifications list" at bounding box center [980, 20] width 11 height 13
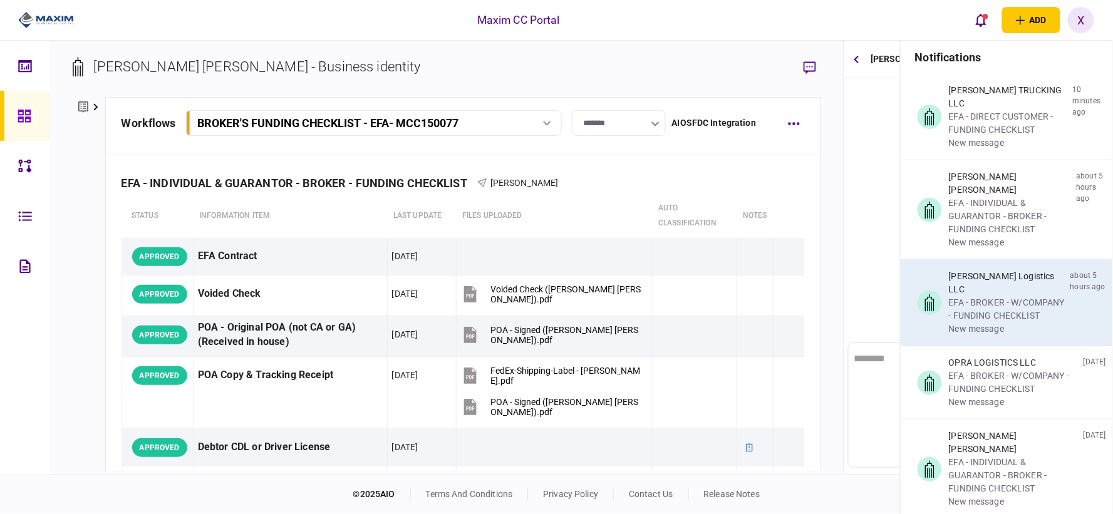
click at [983, 270] on div "[PERSON_NAME] Logistics LLC" at bounding box center [1007, 283] width 116 height 26
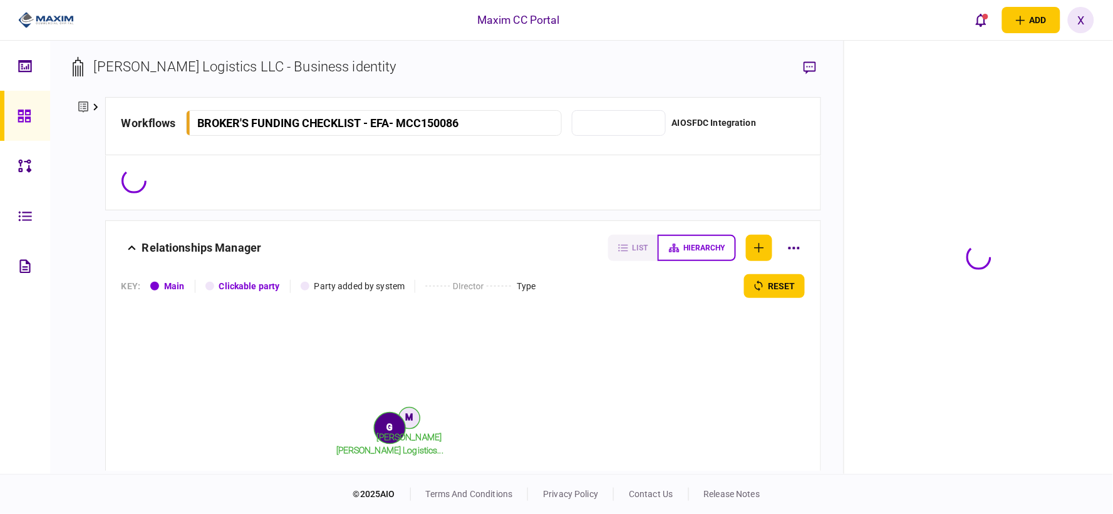
type input "*******"
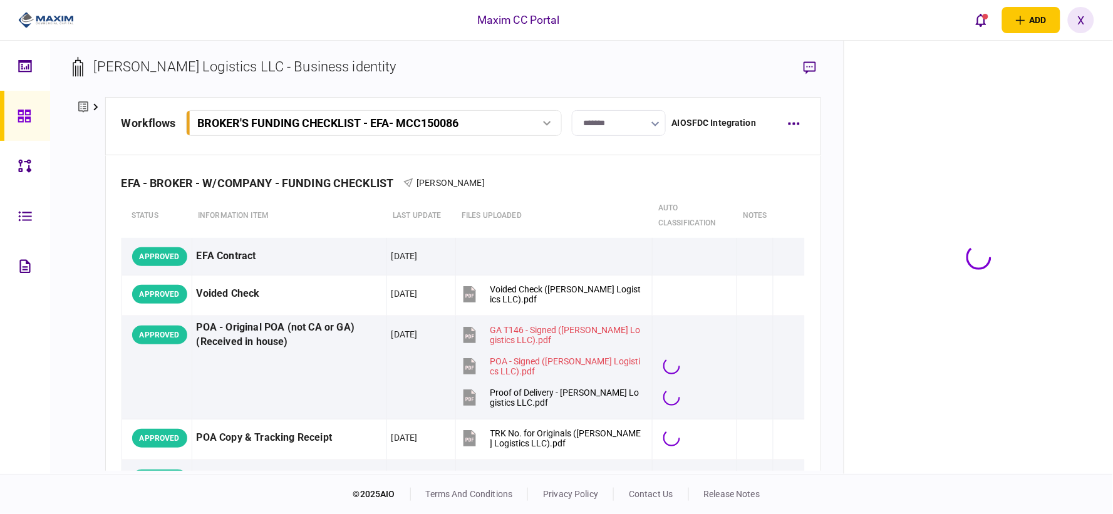
click at [36, 23] on img at bounding box center [46, 20] width 56 height 19
click at [15, 132] on link at bounding box center [25, 116] width 50 height 50
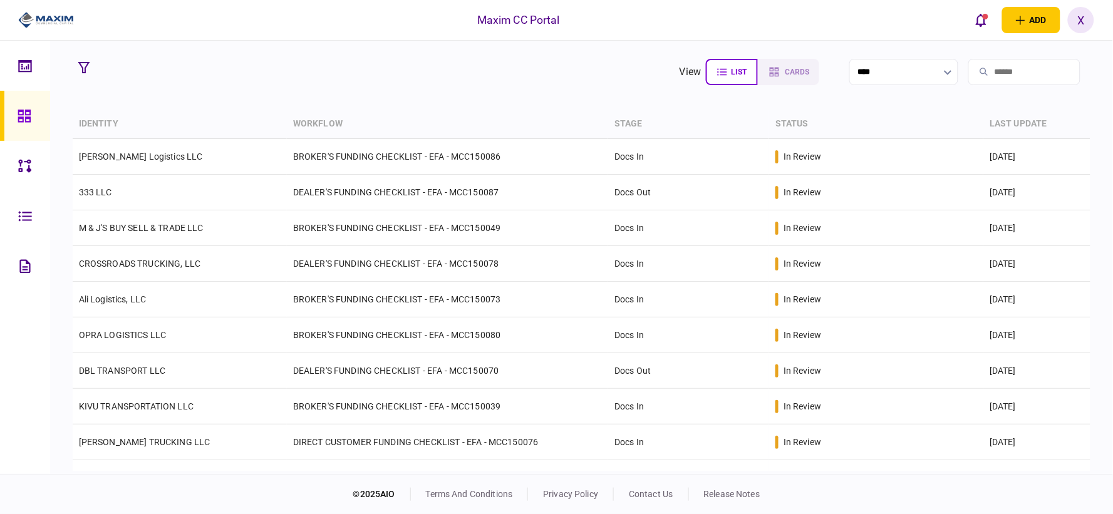
click at [39, 28] on img at bounding box center [46, 20] width 56 height 19
